Goal: Task Accomplishment & Management: Manage account settings

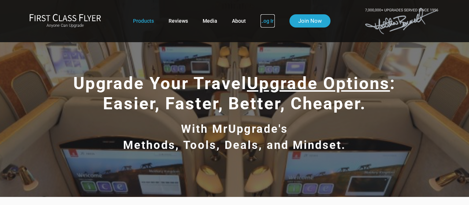
click at [267, 22] on link "Log In" at bounding box center [268, 20] width 14 height 13
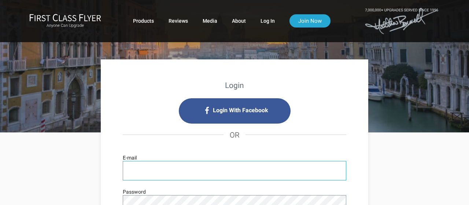
click at [202, 167] on input "E-mail" at bounding box center [235, 170] width 224 height 19
type input "[EMAIL_ADDRESS][DOMAIN_NAME]"
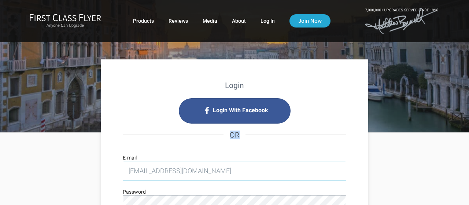
drag, startPoint x: 162, startPoint y: 141, endPoint x: 160, endPoint y: 170, distance: 28.7
click at [160, 170] on div "Login With Facebook OR rabagal@aol.com E-mail Password Log In Remember Me Forgo…" at bounding box center [235, 188] width 224 height 181
click at [160, 170] on input "[EMAIL_ADDRESS][DOMAIN_NAME]" at bounding box center [235, 170] width 224 height 19
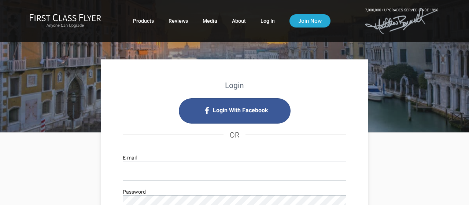
click at [141, 122] on li "Login With Facebook" at bounding box center [235, 110] width 224 height 25
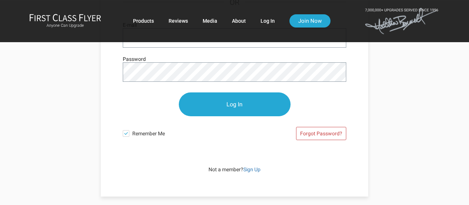
scroll to position [150, 0]
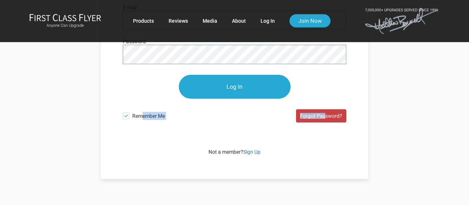
drag, startPoint x: 141, startPoint y: 122, endPoint x: 325, endPoint y: 114, distance: 184.5
click at [325, 114] on div "Remember Me Forgot Password?" at bounding box center [235, 117] width 224 height 23
click at [325, 114] on link "Forgot Password?" at bounding box center [321, 115] width 50 height 13
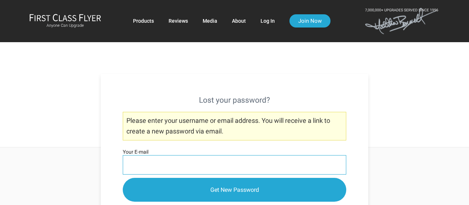
click at [147, 172] on input "Your E-mail" at bounding box center [235, 164] width 224 height 19
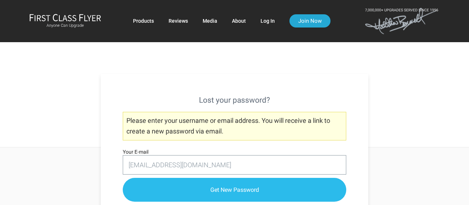
type input "rabagal@aol.com"
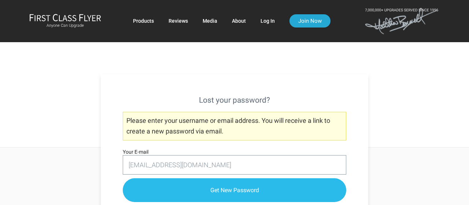
click at [236, 192] on input "Get New Password" at bounding box center [235, 190] width 224 height 24
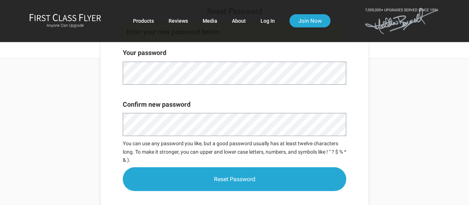
scroll to position [95, 0]
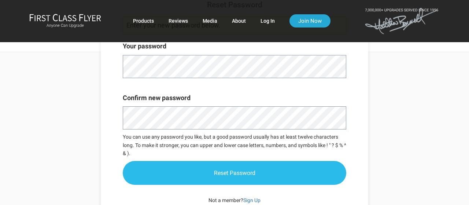
click at [265, 167] on input "Reset Password" at bounding box center [235, 173] width 224 height 24
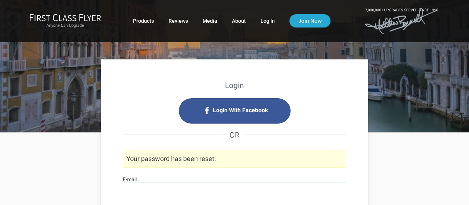
click at [156, 188] on input "E-mail" at bounding box center [235, 192] width 224 height 19
type input "rabagal@aol.com"
click at [355, 186] on div "Login Login With Facebook OR Your password has been reset. rabagal@aol.com E-ma…" at bounding box center [235, 204] width 268 height 291
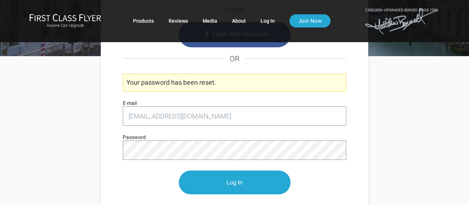
scroll to position [95, 0]
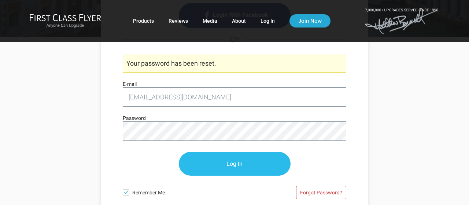
click at [230, 157] on input "Log In" at bounding box center [235, 164] width 112 height 24
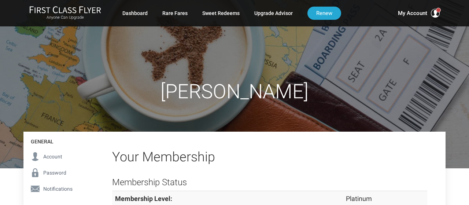
click at [184, 94] on h1 "[PERSON_NAME]" at bounding box center [234, 92] width 422 height 22
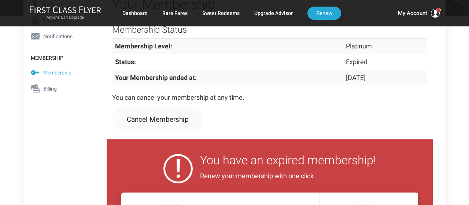
scroll to position [172, 0]
